Goal: Task Accomplishment & Management: Complete application form

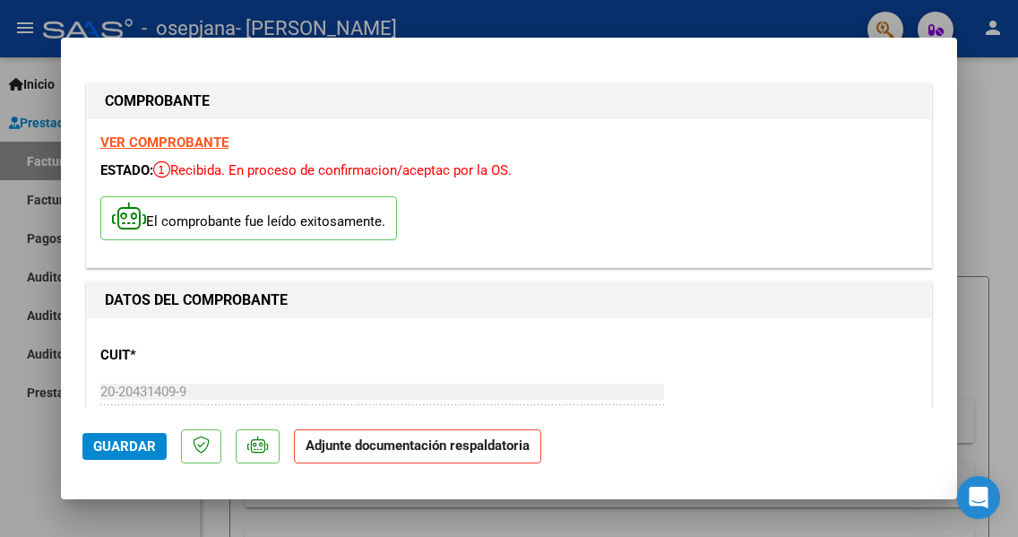
click at [774, 11] on div at bounding box center [509, 268] width 1018 height 537
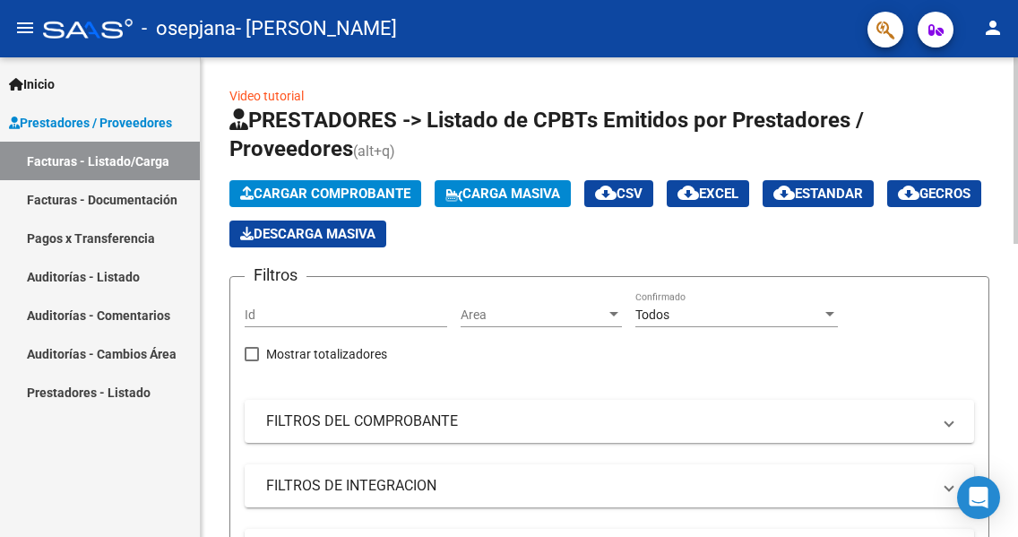
click at [344, 187] on span "Cargar Comprobante" at bounding box center [325, 193] width 170 height 16
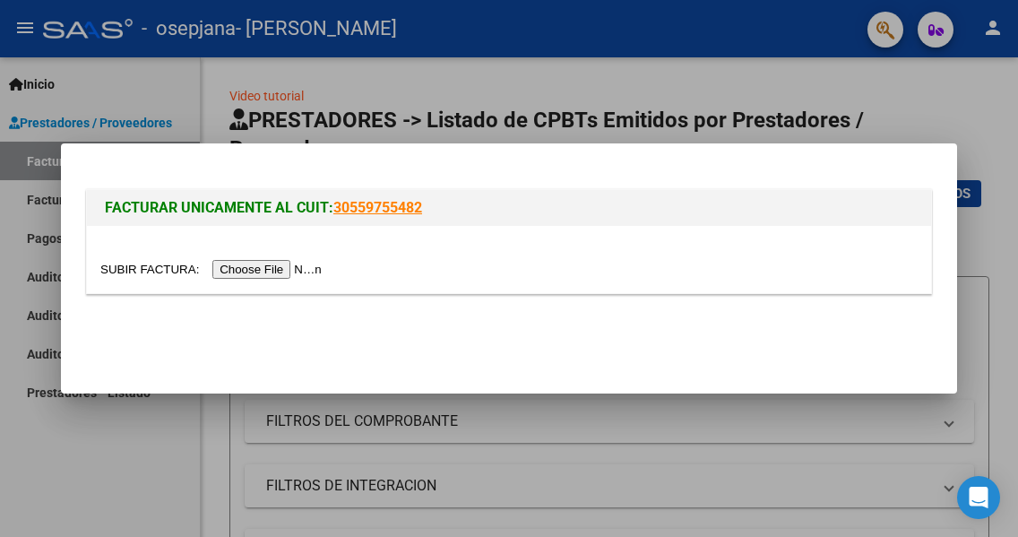
click at [264, 273] on input "file" at bounding box center [213, 269] width 227 height 19
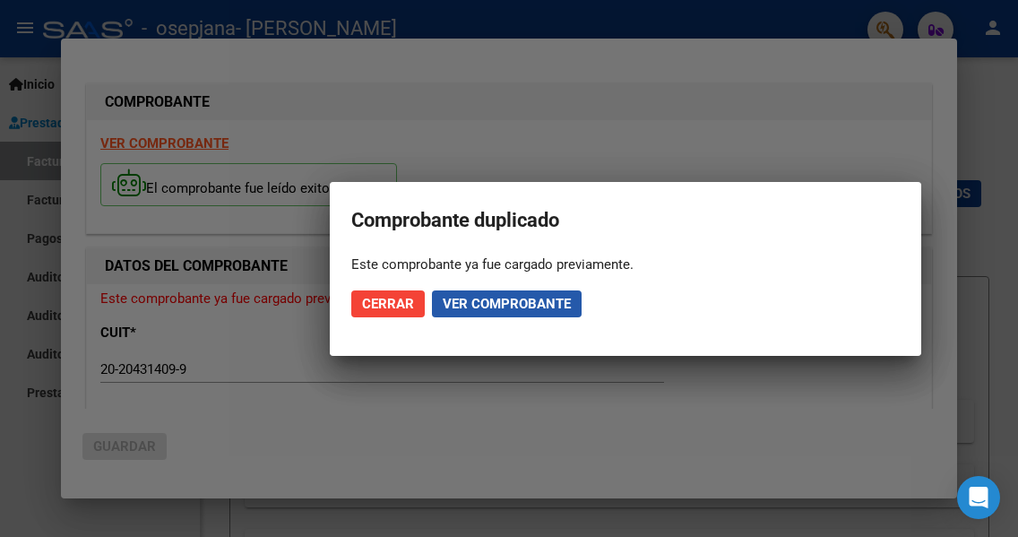
click at [467, 299] on span "Ver comprobante" at bounding box center [507, 304] width 128 height 16
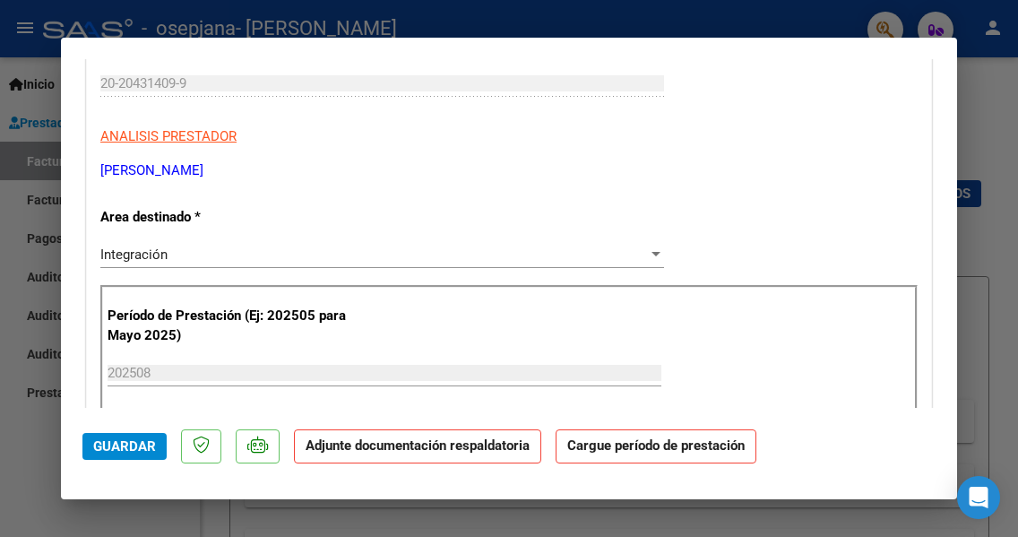
scroll to position [269, 0]
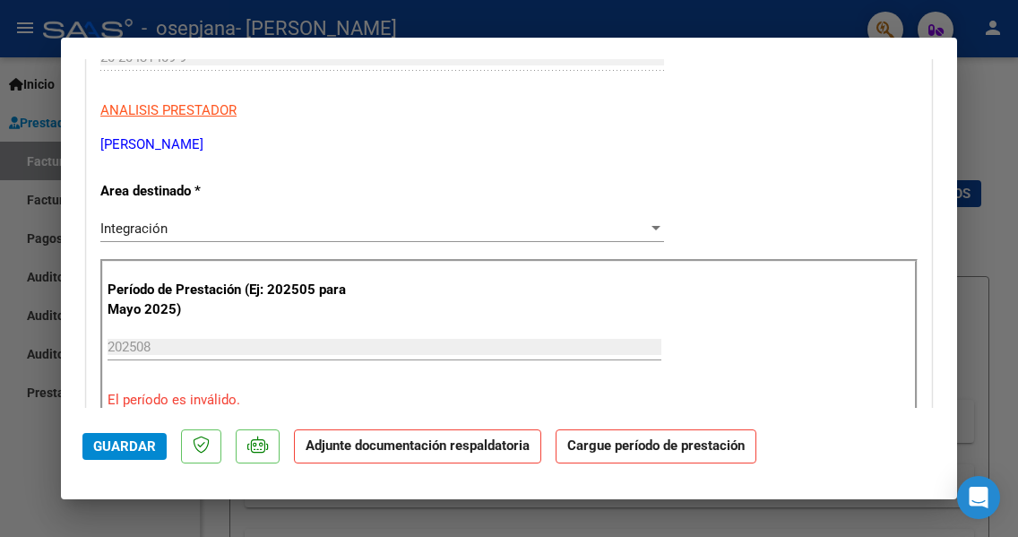
click at [138, 345] on input "202508" at bounding box center [385, 347] width 554 height 16
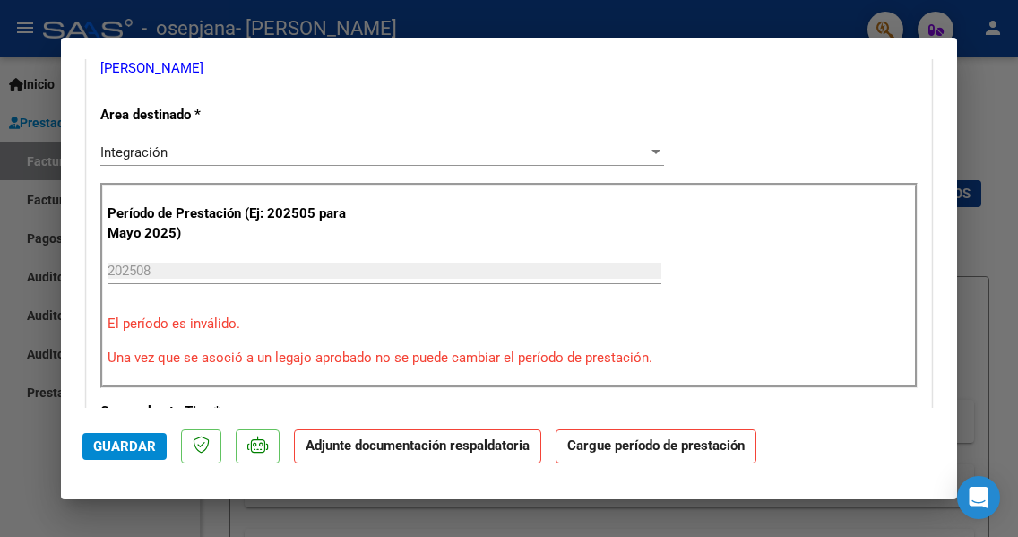
scroll to position [358, 0]
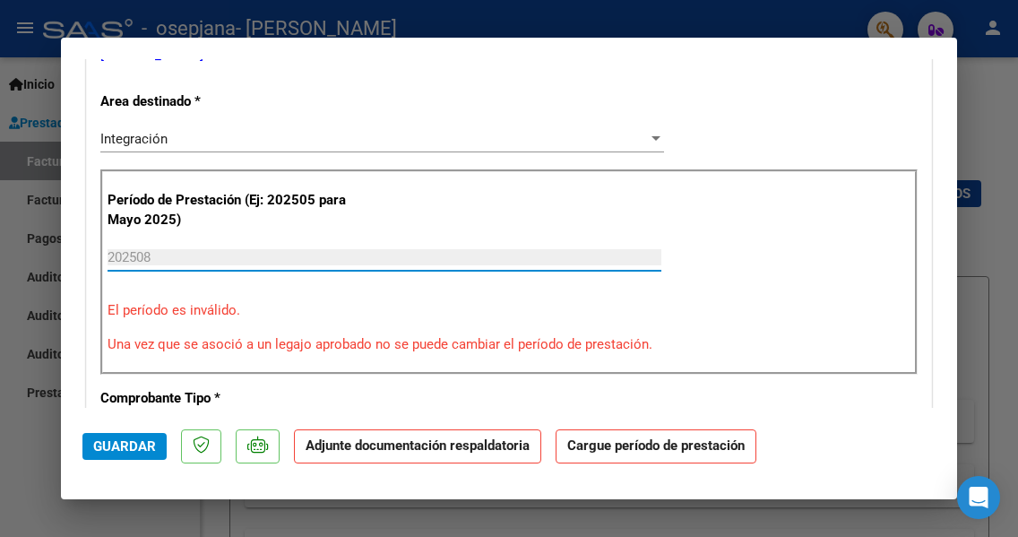
click at [169, 260] on input "202508" at bounding box center [385, 257] width 554 height 16
click at [168, 260] on input "202508" at bounding box center [385, 257] width 554 height 16
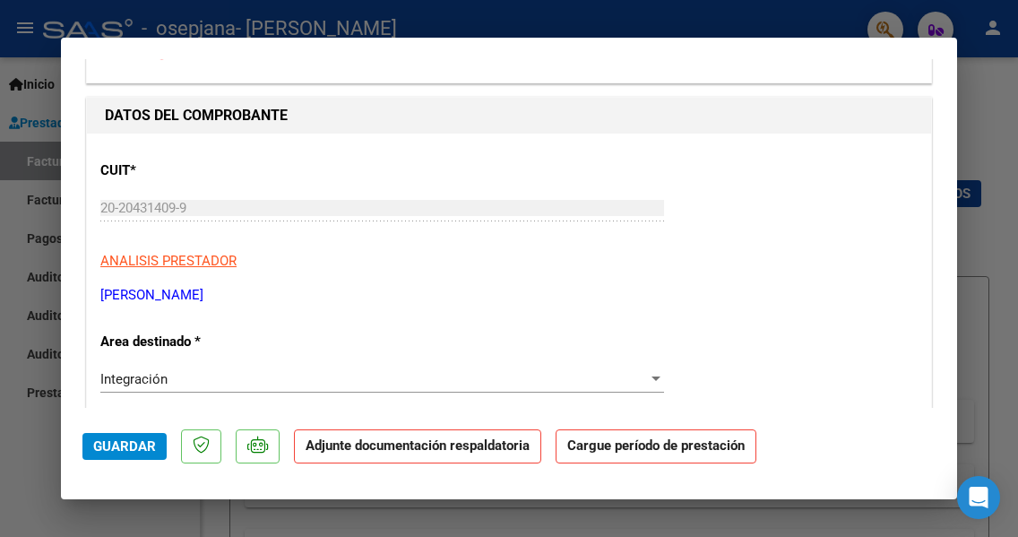
scroll to position [0, 0]
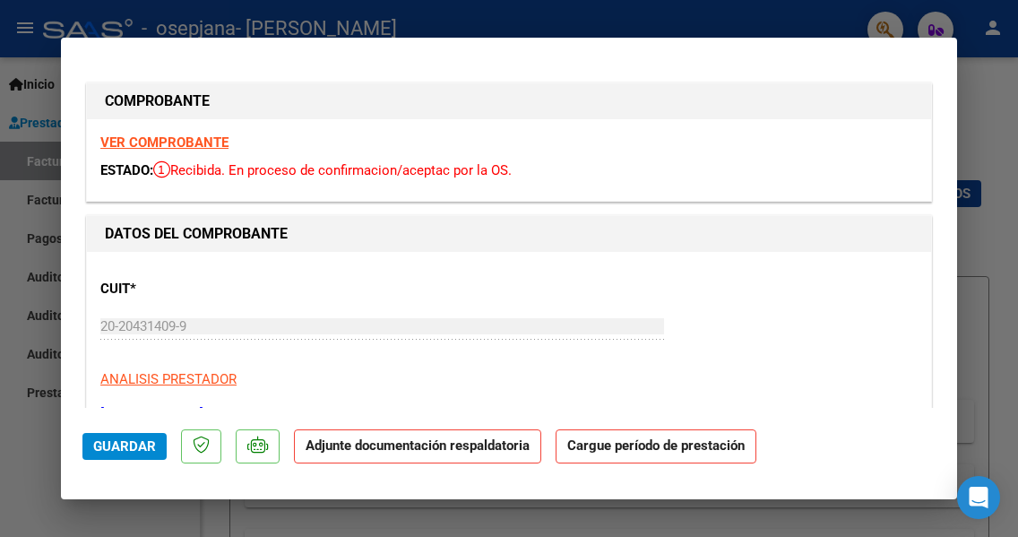
click at [986, 173] on div at bounding box center [509, 268] width 1018 height 537
type input "$ 0,00"
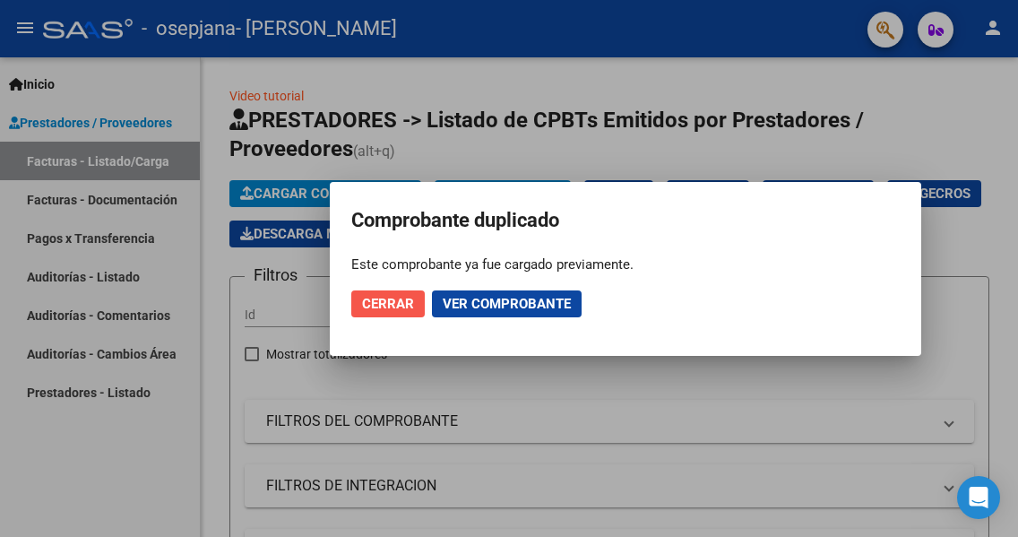
click at [392, 307] on span "Cerrar" at bounding box center [388, 304] width 52 height 16
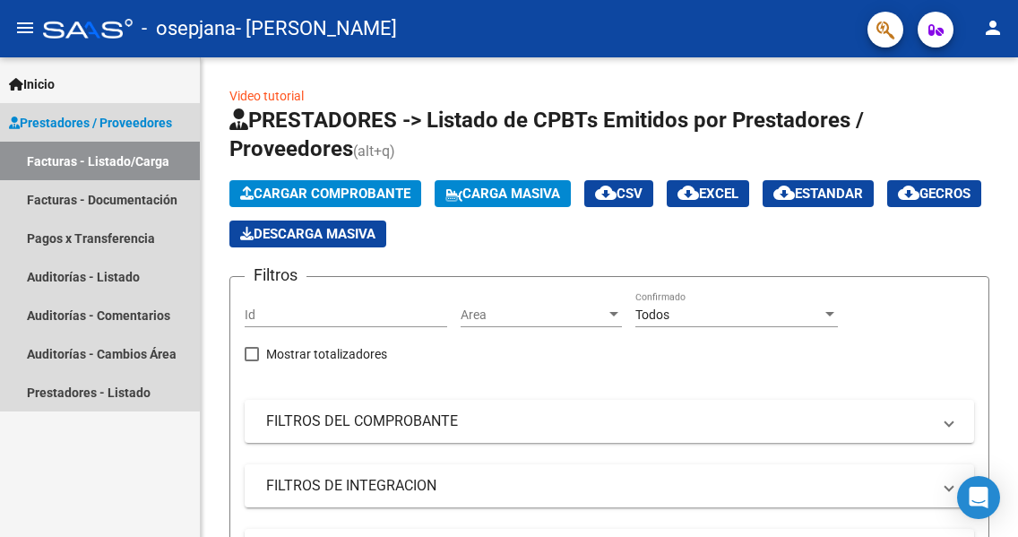
click at [63, 109] on link "Prestadores / Proveedores" at bounding box center [100, 122] width 200 height 39
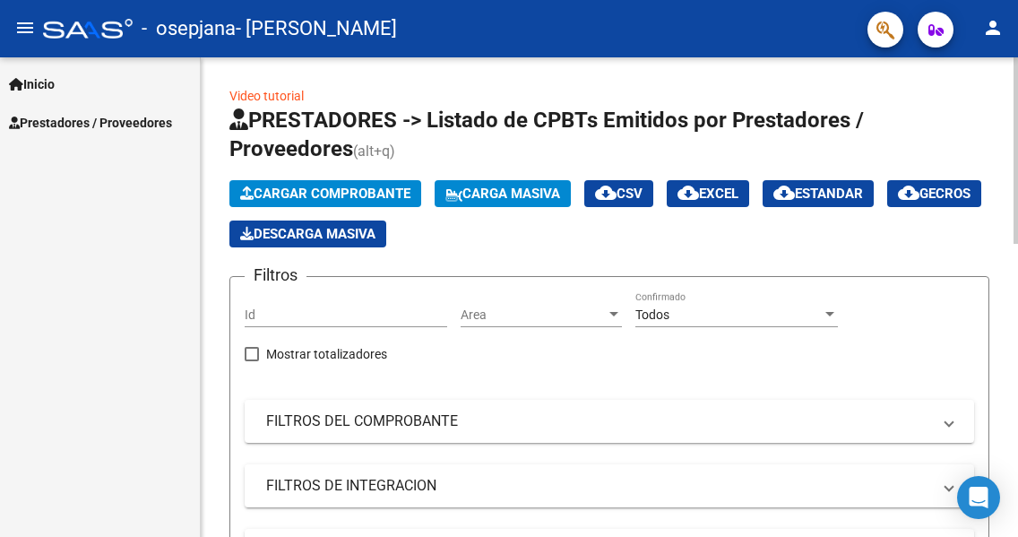
click at [331, 183] on button "Cargar Comprobante" at bounding box center [325, 193] width 192 height 27
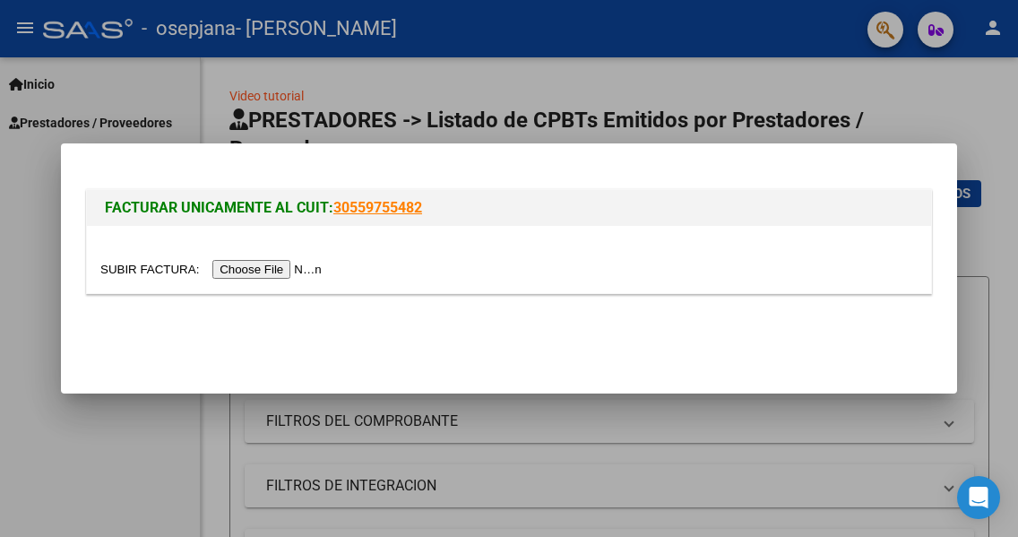
click at [271, 268] on input "file" at bounding box center [213, 269] width 227 height 19
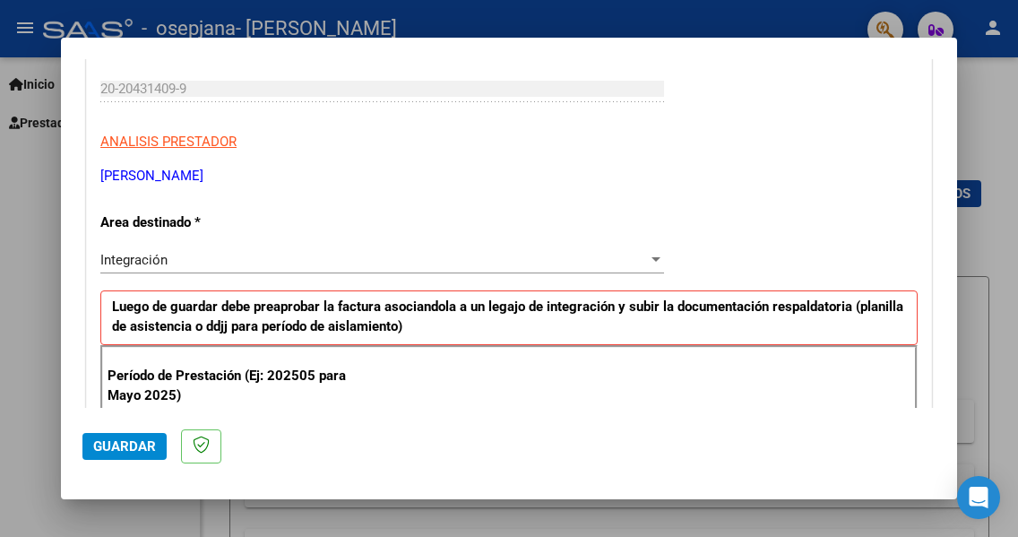
scroll to position [358, 0]
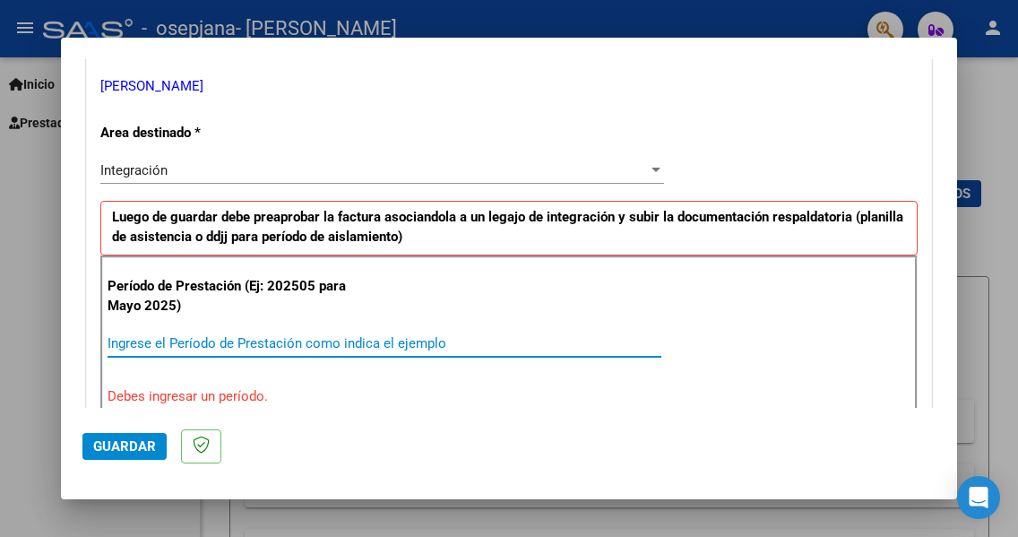
click at [133, 345] on input "Ingrese el Período de Prestación como indica el ejemplo" at bounding box center [385, 343] width 554 height 16
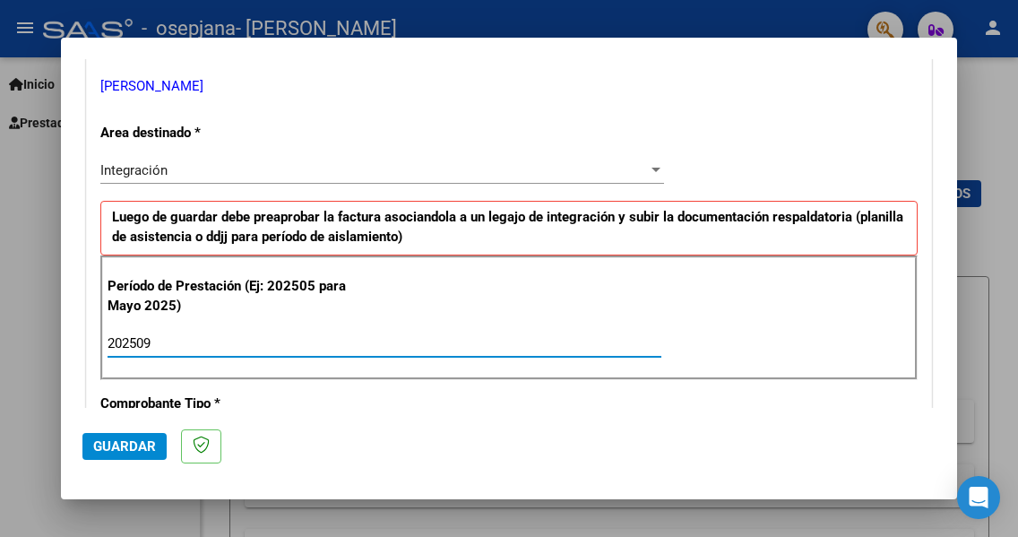
type input "202509"
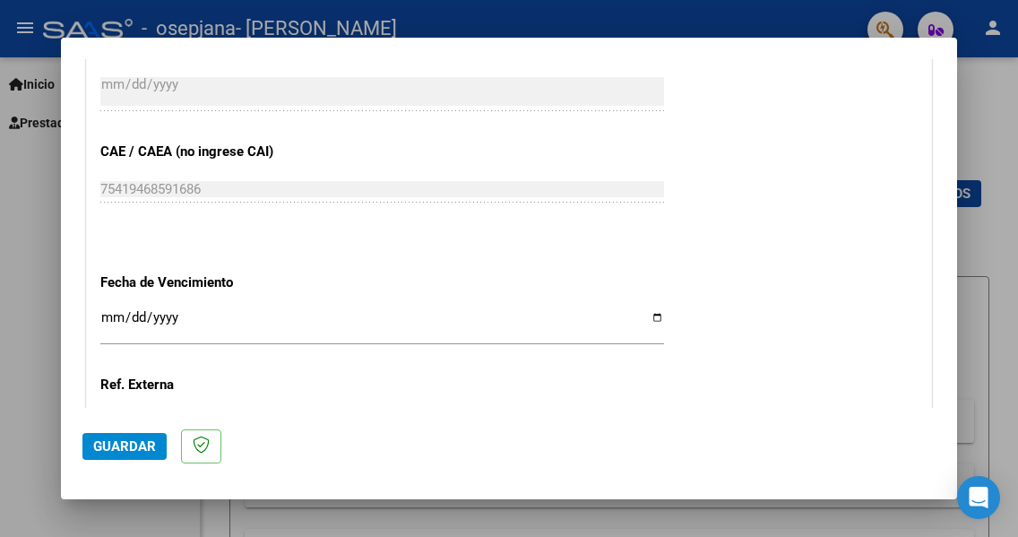
scroll to position [1165, 0]
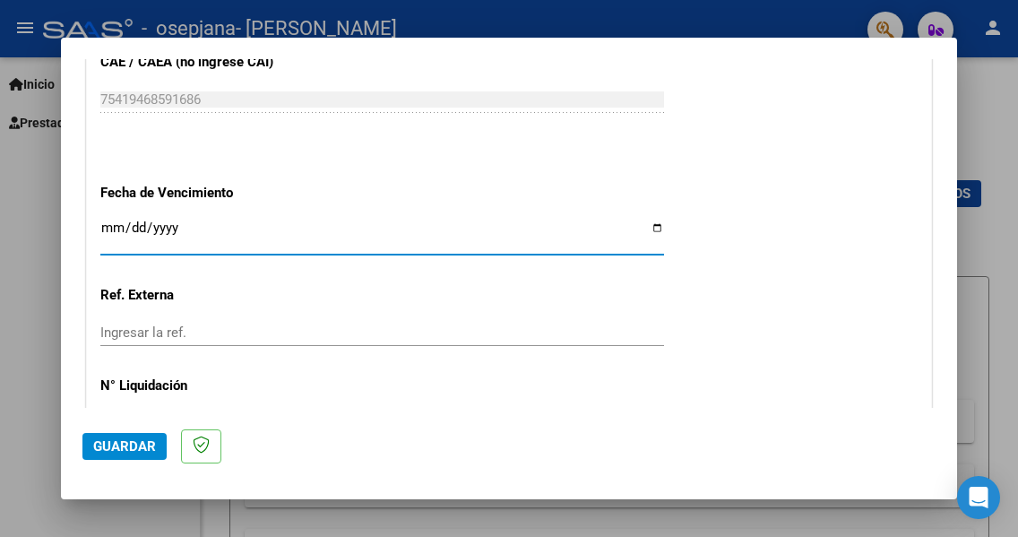
click at [650, 225] on input "Ingresar la fecha" at bounding box center [382, 234] width 564 height 29
type input "[DATE]"
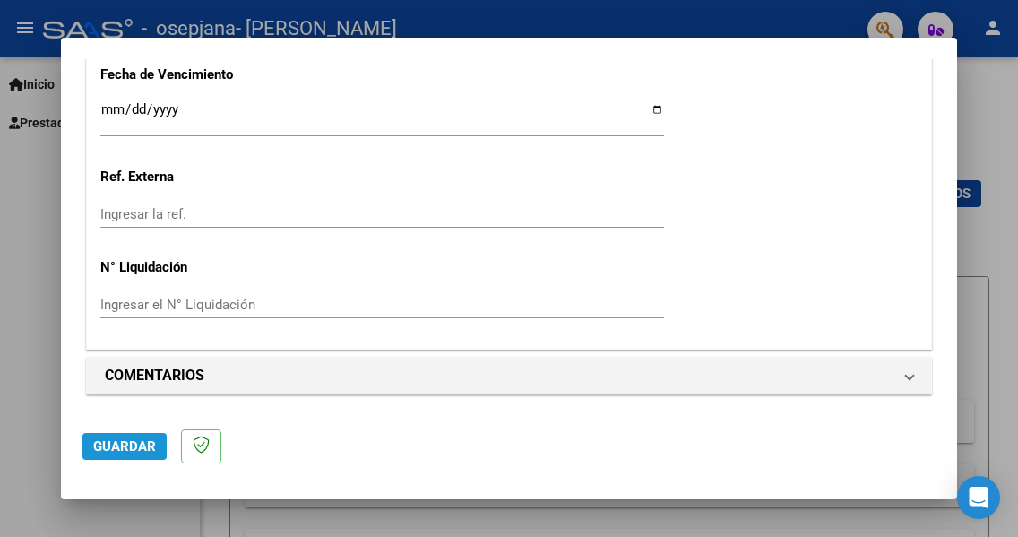
click at [108, 444] on span "Guardar" at bounding box center [124, 446] width 63 height 16
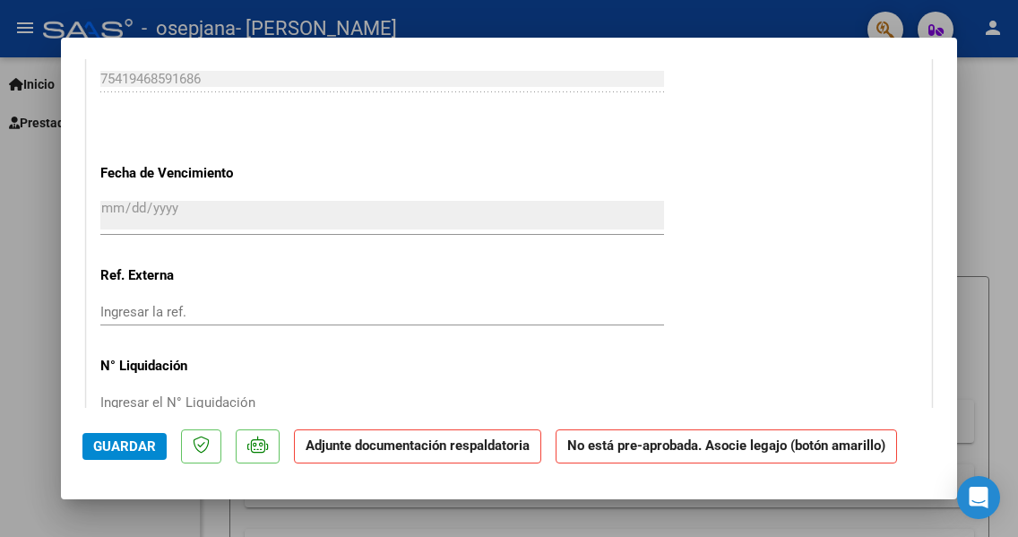
scroll to position [1523, 0]
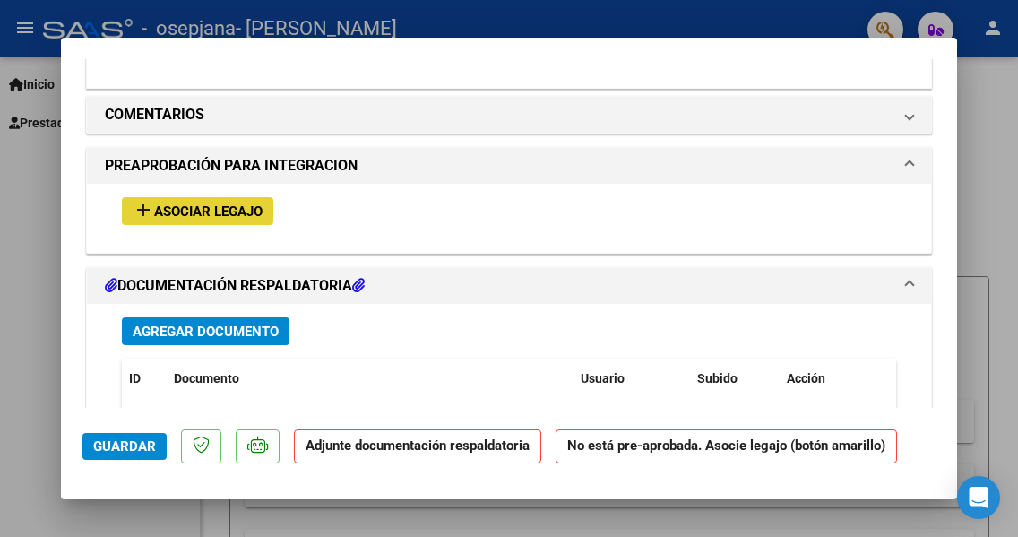
click at [194, 213] on span "Asociar Legajo" at bounding box center [208, 211] width 108 height 16
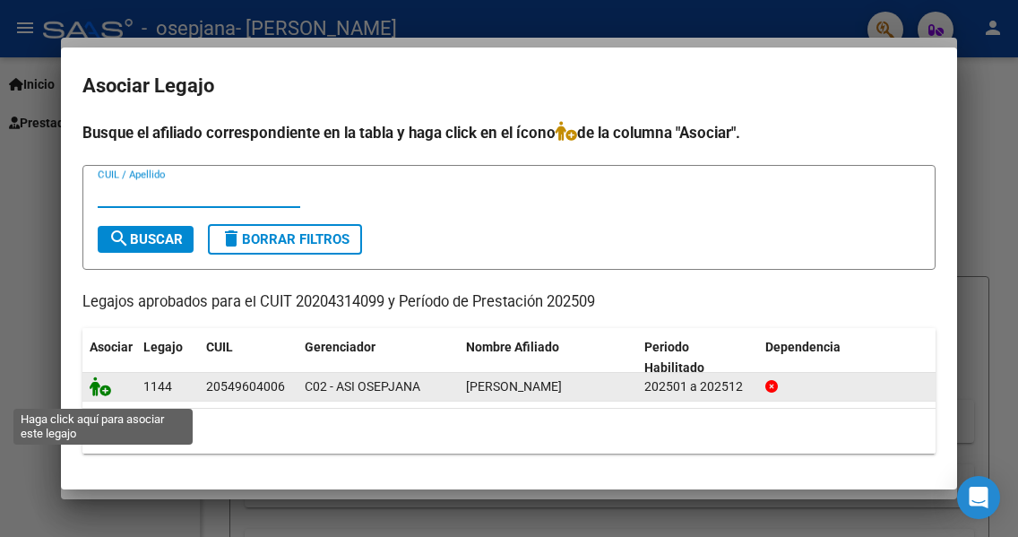
click at [96, 396] on icon at bounding box center [101, 386] width 22 height 20
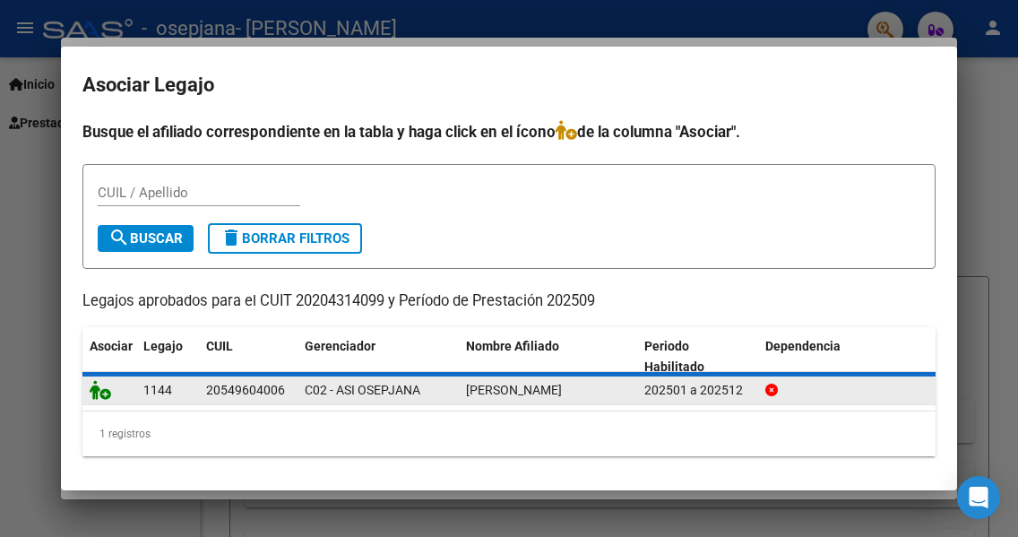
scroll to position [1570, 0]
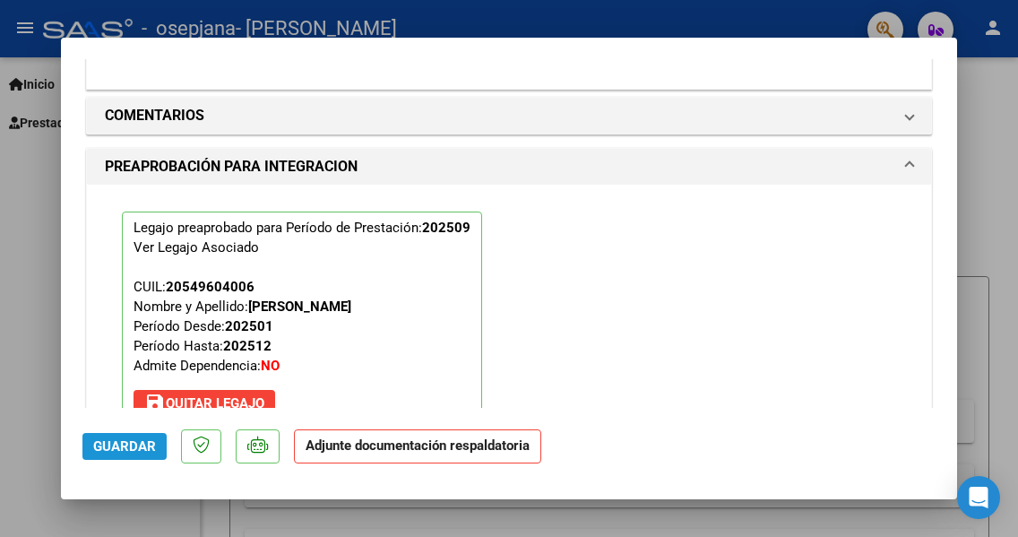
click at [124, 443] on span "Guardar" at bounding box center [124, 446] width 63 height 16
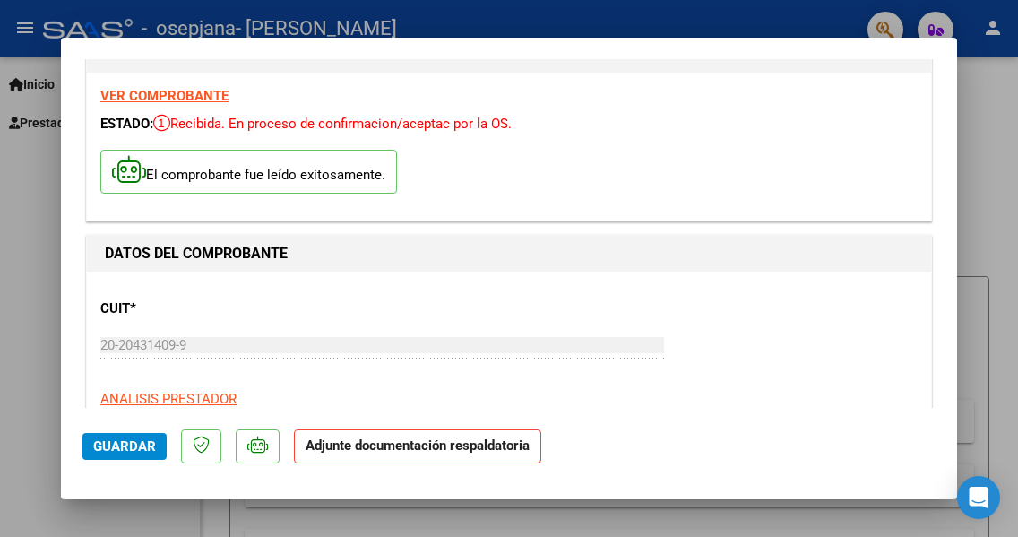
scroll to position [0, 0]
